Goal: Task Accomplishment & Management: Use online tool/utility

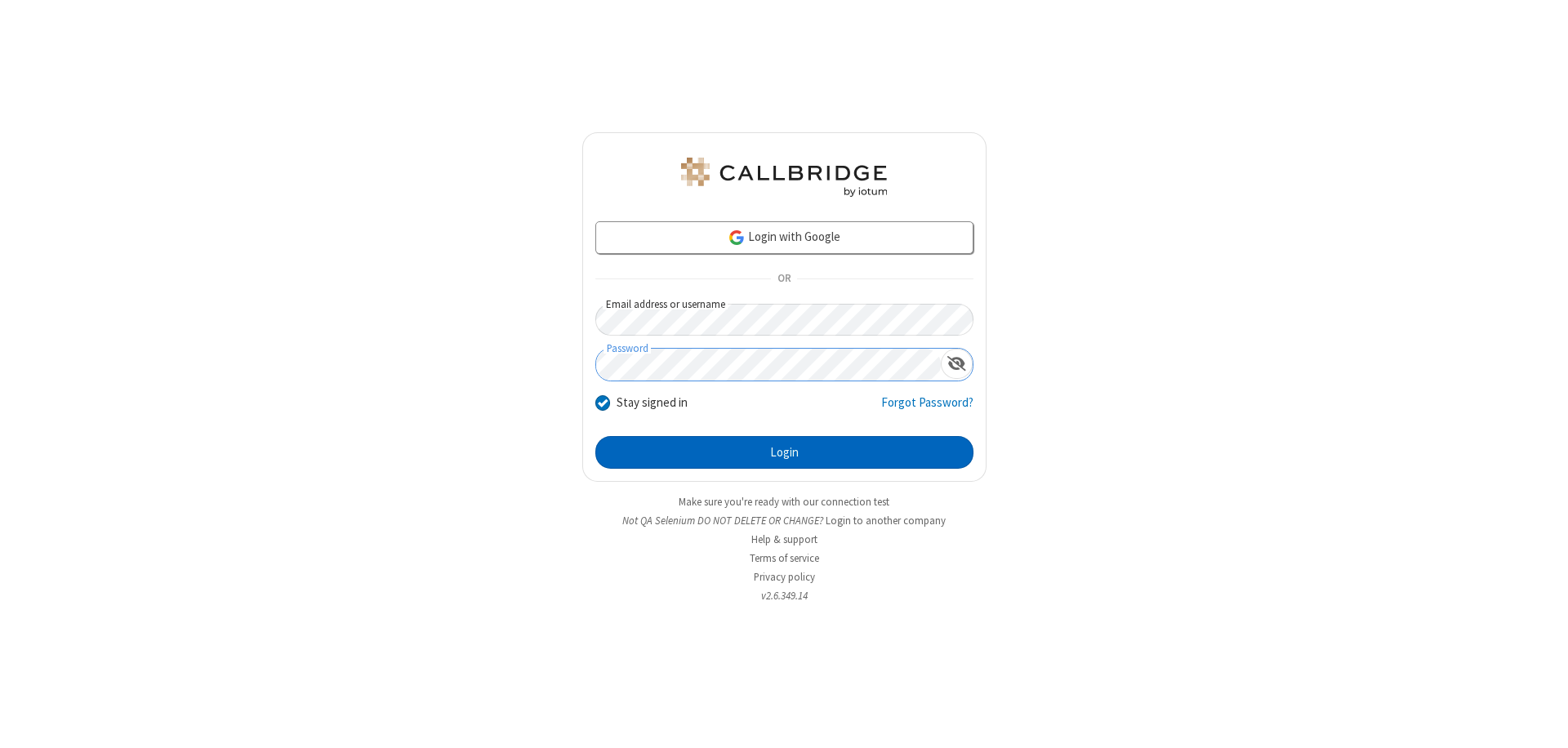
click at [784, 452] on button "Login" at bounding box center [784, 452] width 378 height 32
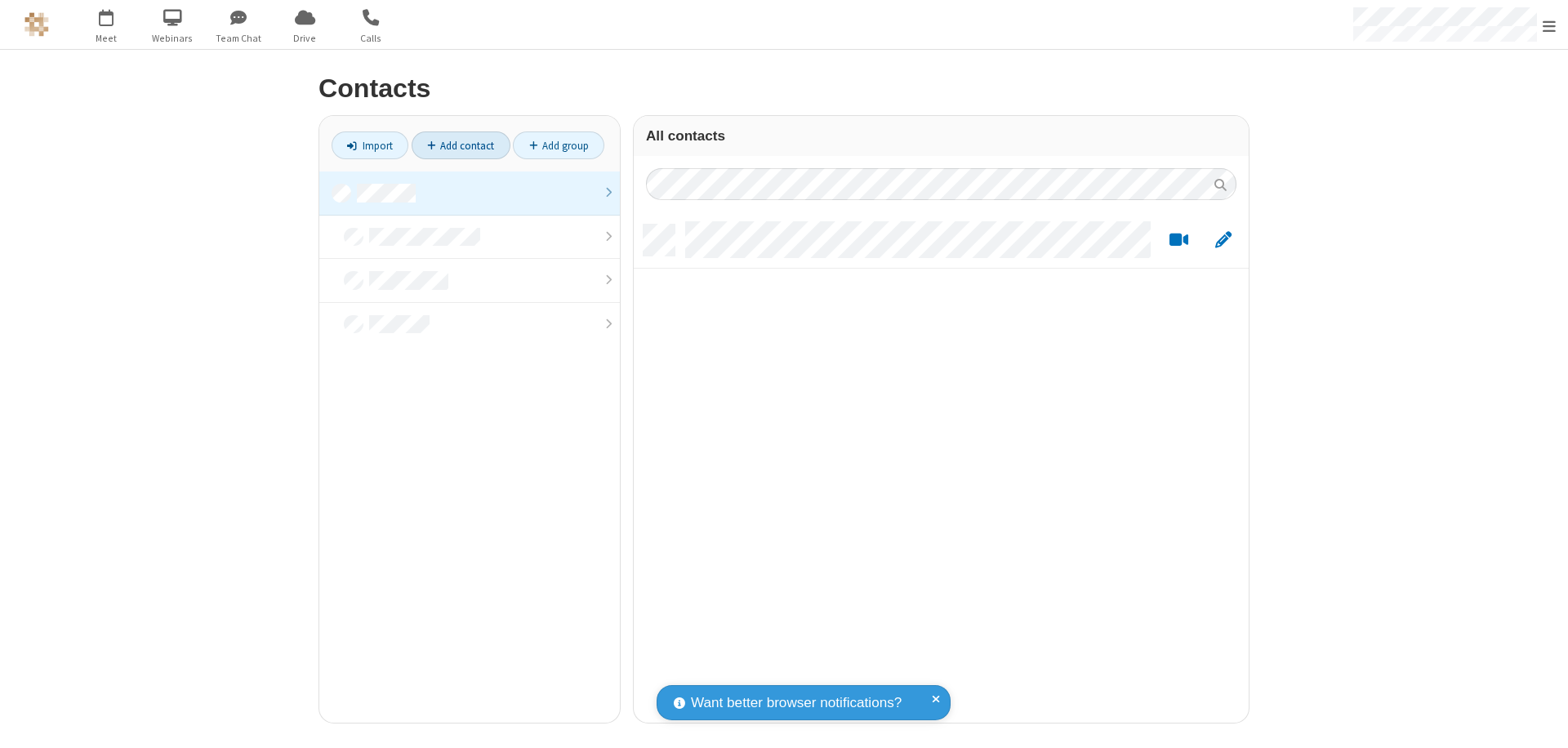
click at [461, 145] on link "Add contact" at bounding box center [461, 144] width 99 height 28
